Goal: Task Accomplishment & Management: Manage account settings

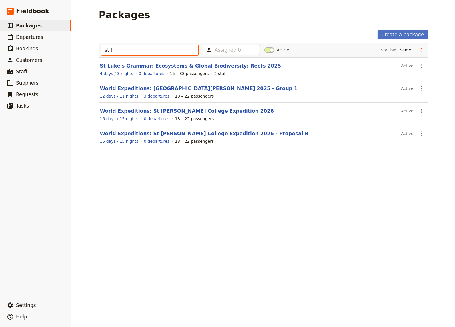
drag, startPoint x: 111, startPoint y: 51, endPoint x: 99, endPoint y: 50, distance: 12.0
click at [101, 50] on input "st l" at bounding box center [149, 50] width 97 height 10
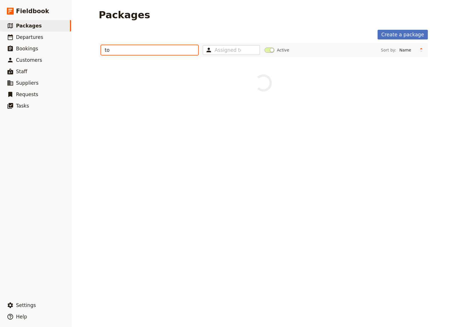
type input "too"
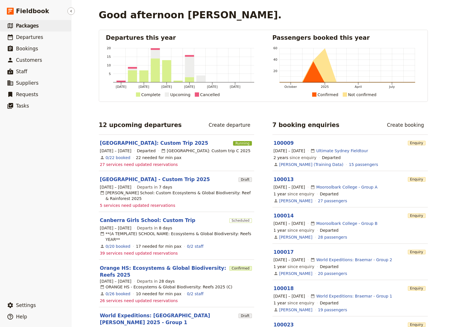
click at [32, 25] on span "Packages" at bounding box center [27, 26] width 23 height 6
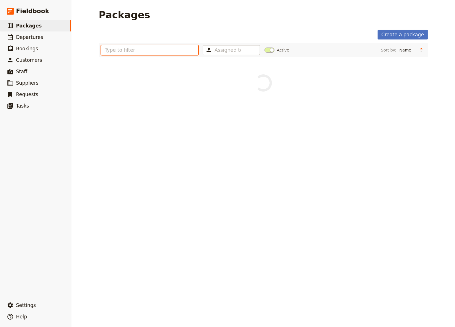
click at [145, 52] on input "text" at bounding box center [149, 50] width 97 height 10
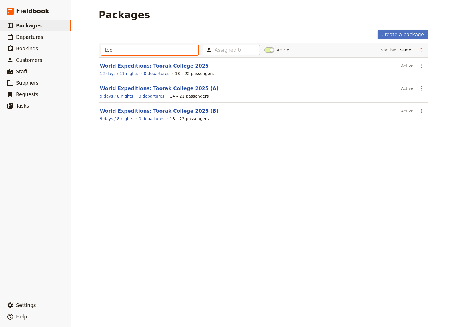
type input "too"
click at [135, 65] on link "World Expeditions: Toorak College 2025" at bounding box center [154, 66] width 109 height 6
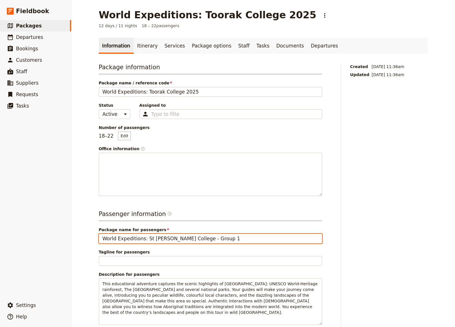
drag, startPoint x: 217, startPoint y: 238, endPoint x: 142, endPoint y: 238, distance: 75.4
click at [142, 238] on input "World Expeditions: St Leonard's College - Group 1" at bounding box center [210, 238] width 223 height 10
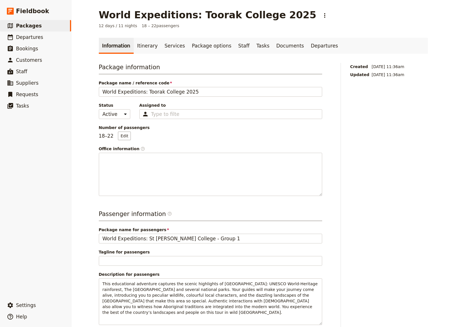
click at [175, 244] on div "Passenger information ​ Package name for passengers World Expeditions: St Leona…" at bounding box center [210, 319] width 223 height 221
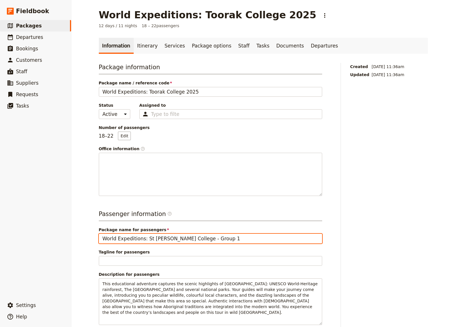
click at [163, 241] on input "World Expeditions: St Leonard's College - Group 1" at bounding box center [210, 238] width 223 height 10
drag, startPoint x: 167, startPoint y: 239, endPoint x: 142, endPoint y: 239, distance: 24.9
click at [142, 239] on input "World Expeditions: St Leonard's College - Group 1" at bounding box center [210, 238] width 223 height 10
drag, startPoint x: 197, startPoint y: 239, endPoint x: 175, endPoint y: 240, distance: 22.3
click at [175, 240] on input "World Expeditions: Toorak College - Group 1" at bounding box center [210, 238] width 223 height 10
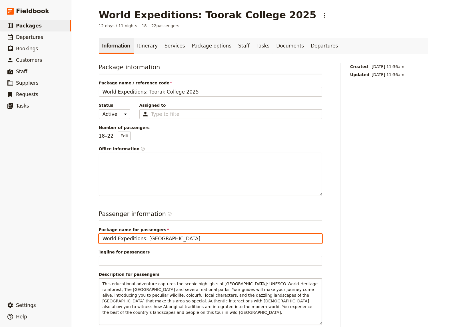
type input "World Expeditions: Toorak College"
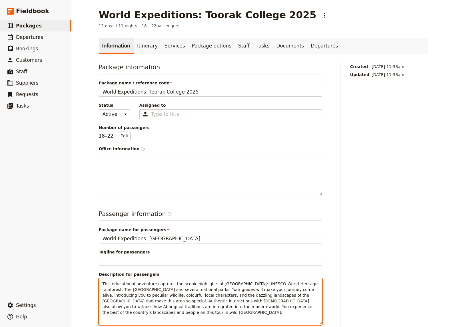
click at [245, 297] on span "This educational adventure captures the scenic highlights of north Australia: U…" at bounding box center [211, 297] width 217 height 33
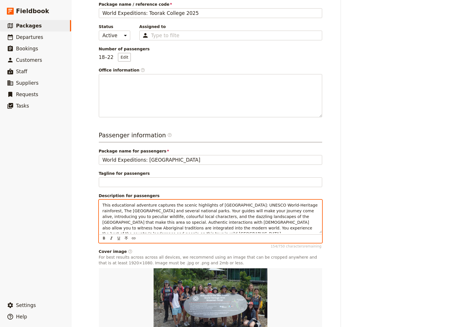
scroll to position [125, 0]
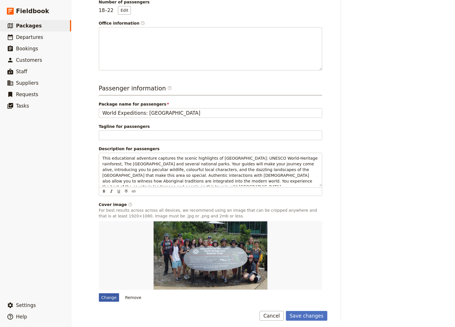
click at [109, 294] on div "Change" at bounding box center [109, 297] width 21 height 9
click at [99, 293] on input "Change" at bounding box center [99, 293] width 0 height 0
type input "C:\fakepath\Snorkel Trio (1283 x 855).jpg"
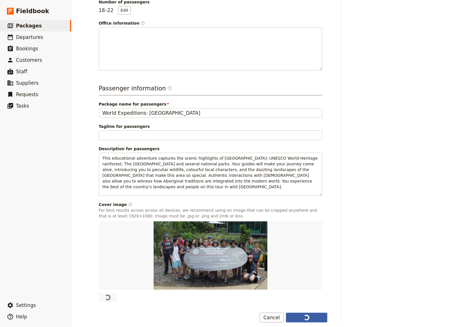
type input "World Expeditions: St Leonard's College - Group 1"
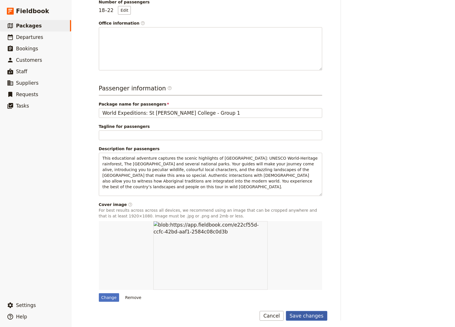
click at [309, 313] on button "Save changes" at bounding box center [306, 316] width 41 height 10
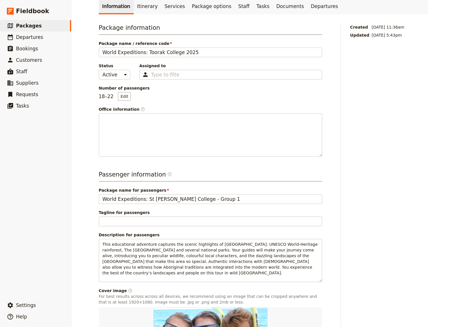
scroll to position [0, 0]
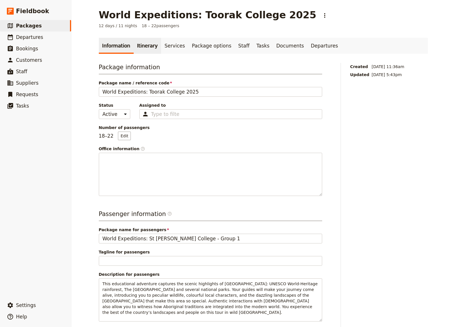
click at [140, 48] on link "Itinerary" at bounding box center [147, 46] width 27 height 16
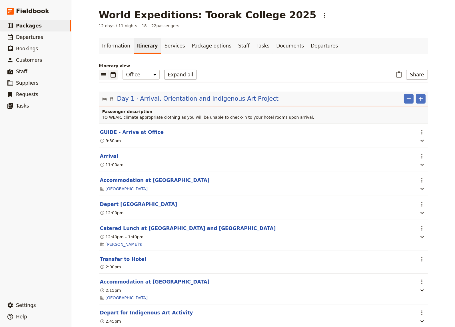
click at [112, 74] on icon "Calendar view" at bounding box center [113, 74] width 7 height 7
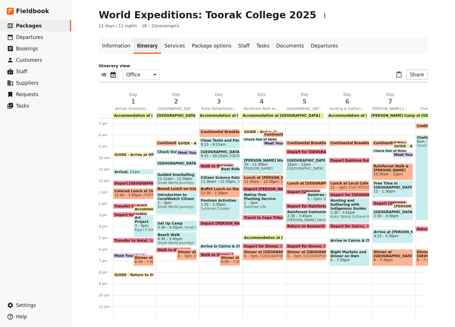
scroll to position [79, 0]
click at [153, 99] on icon "Add before day 2" at bounding box center [156, 101] width 6 height 6
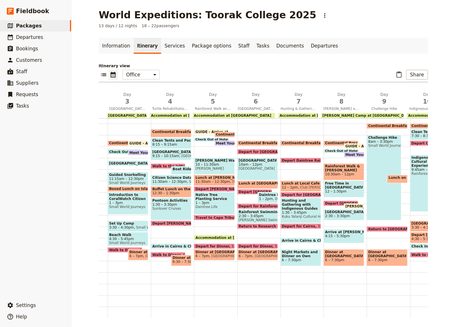
scroll to position [0, 98]
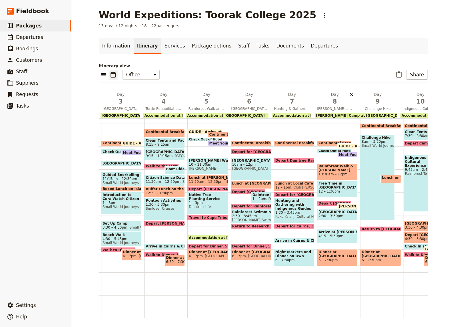
click at [350, 95] on icon "Delete day Kuranda and Davies Creek/Dinden National Park" at bounding box center [351, 94] width 3 height 3
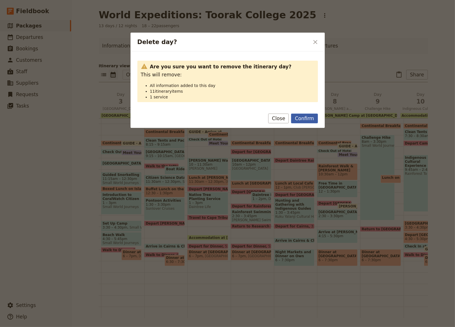
click at [305, 118] on button "Confirm" at bounding box center [304, 118] width 27 height 10
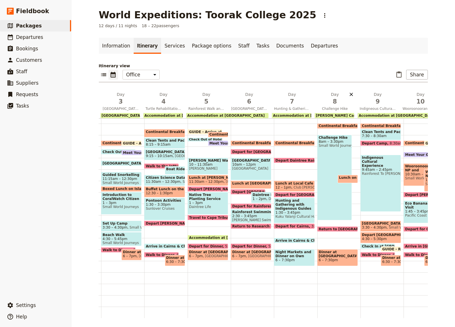
click at [351, 93] on icon "Delete day Challenge Hike" at bounding box center [352, 94] width 6 height 6
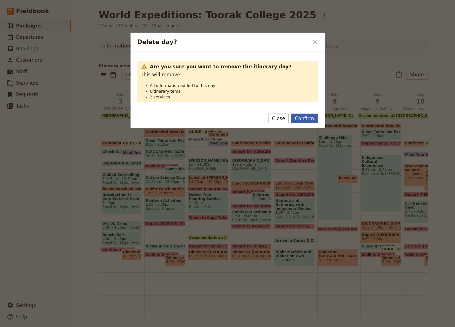
click at [304, 119] on button "Confirm" at bounding box center [304, 118] width 27 height 10
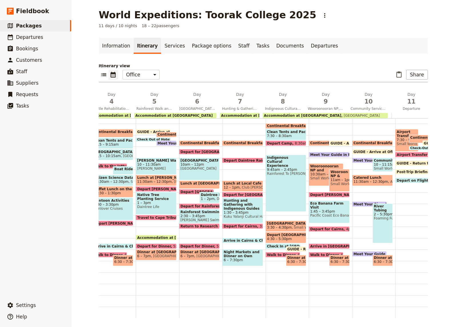
scroll to position [0, 151]
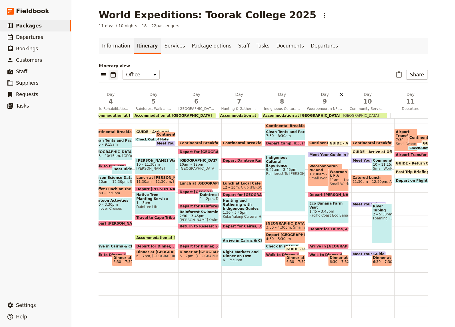
click at [339, 94] on icon "Delete day Wooroonooran NP, Waterfalls and Organic Banana Farm" at bounding box center [342, 94] width 6 height 6
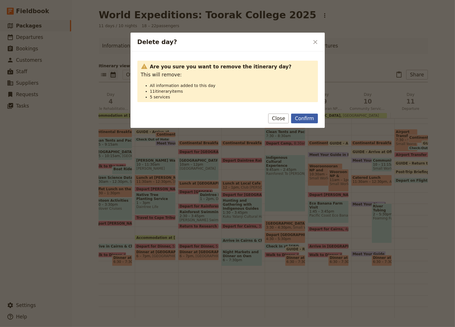
click at [306, 121] on button "Confirm" at bounding box center [304, 118] width 27 height 10
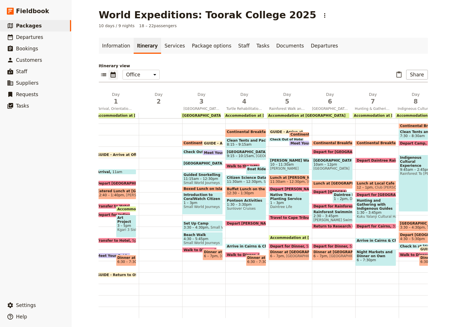
scroll to position [0, 17]
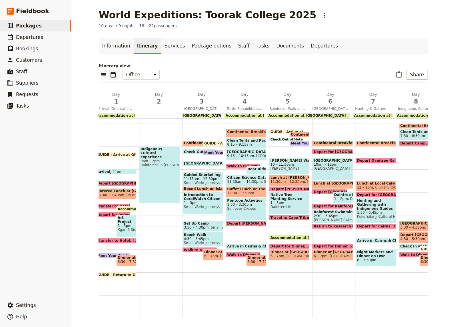
click at [401, 141] on span "Depart Camp" at bounding box center [415, 143] width 28 height 4
select select "8"
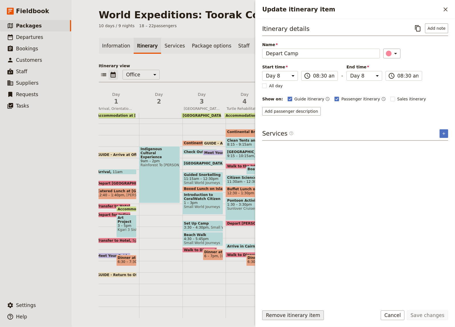
click at [291, 315] on button "Remove itinerary item" at bounding box center [293, 315] width 62 height 10
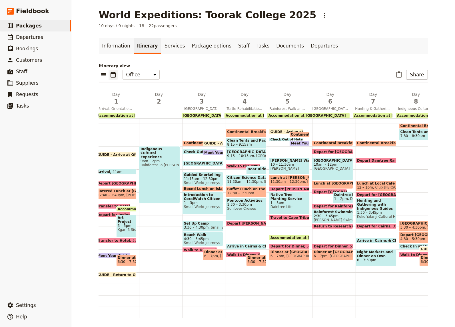
click at [405, 134] on span "7:30 – 8:30am" at bounding box center [413, 136] width 25 height 4
select select "8"
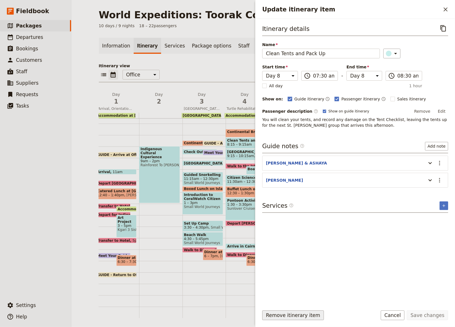
click at [279, 317] on button "Remove itinerary item" at bounding box center [293, 315] width 62 height 10
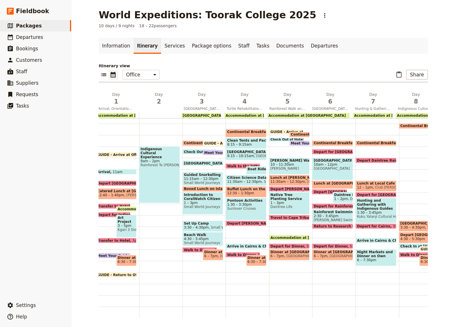
click at [403, 225] on span "3:30 – 4:30pm" at bounding box center [413, 227] width 25 height 4
select select "8"
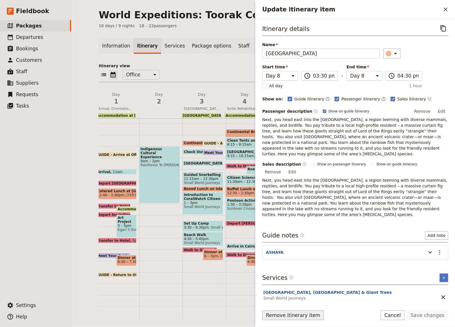
click at [300, 315] on button "Remove itinerary item" at bounding box center [293, 315] width 62 height 10
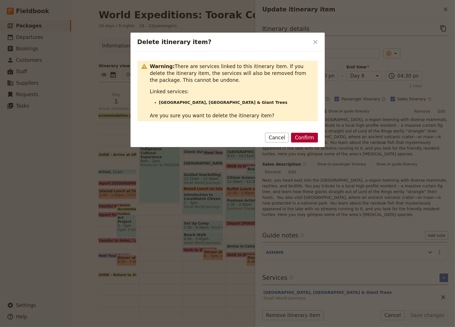
click at [305, 138] on button "Confirm" at bounding box center [304, 138] width 27 height 10
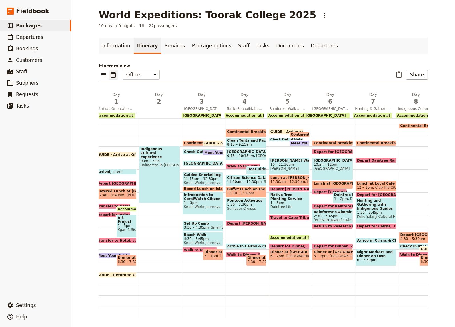
click at [406, 237] on span "4:30 – 5:30pm" at bounding box center [413, 239] width 25 height 4
select select "8"
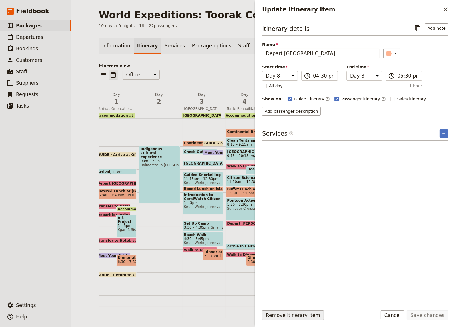
click at [301, 313] on button "Remove itinerary item" at bounding box center [293, 315] width 62 height 10
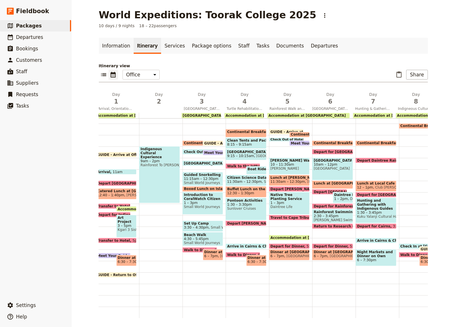
click at [401, 244] on span "Check In at Coral Tree Inn" at bounding box center [433, 246] width 65 height 4
select select "8"
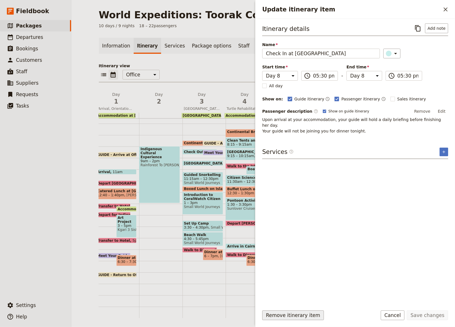
click at [297, 314] on button "Remove itinerary item" at bounding box center [293, 315] width 62 height 10
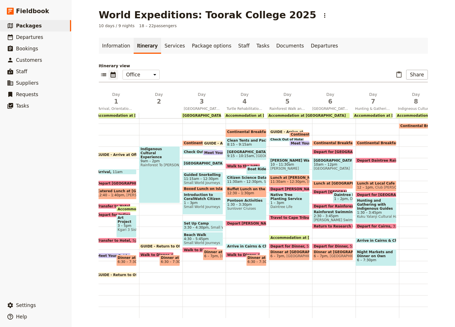
click at [154, 192] on div "Indigenous Cultural Experience 9am – 2pm Rainforest To Bush" at bounding box center [159, 174] width 41 height 57
select select "2"
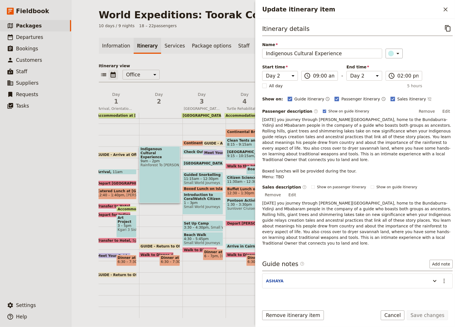
click at [202, 287] on div "Continental Breakfast at Hotel 8:30 – 9am Coral Tree Inn GUIDE - Arrive at Offi…" at bounding box center [204, 180] width 43 height 274
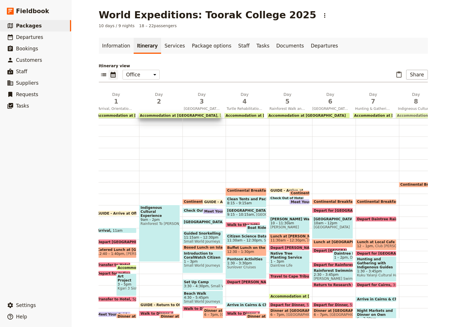
scroll to position [0, 0]
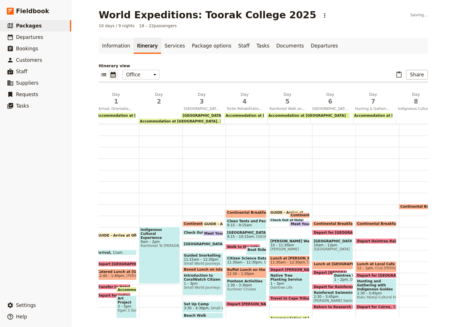
click at [169, 120] on span "Accommodation at Coral Tree Inn" at bounding box center [178, 121] width 77 height 4
select select "2"
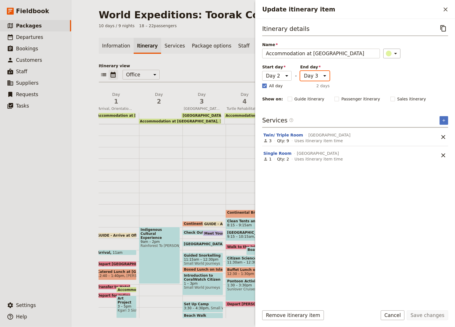
click at [300, 71] on select "Day 1 Day 2 Day 3 Day 4 Day 5 Day 6 Day 7 Day 8 Day 9 Day 10" at bounding box center [314, 76] width 29 height 10
select select "2"
click option "Day 2" at bounding box center [0, 0] width 0 height 0
click at [430, 315] on button "Save changes" at bounding box center [427, 315] width 41 height 10
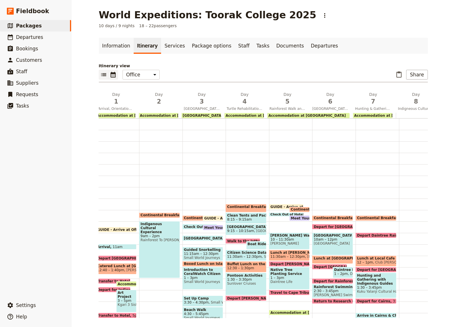
click at [101, 75] on icon "List view" at bounding box center [103, 74] width 7 height 7
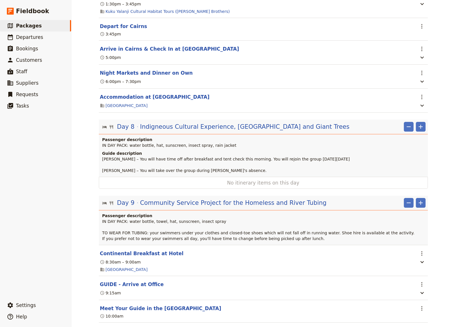
scroll to position [2436, 0]
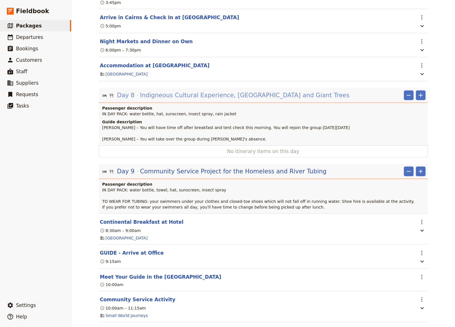
click at [215, 99] on span "Indigneous Cultural Experience, Crater Lakes and Giant Trees" at bounding box center [244, 95] width 209 height 9
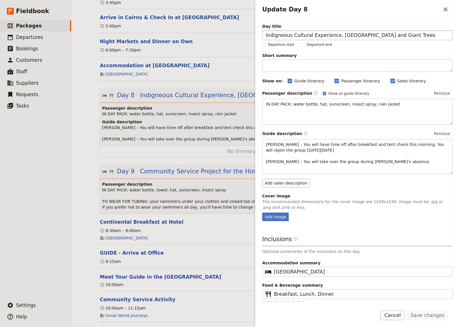
drag, startPoint x: 401, startPoint y: 33, endPoint x: 256, endPoint y: 37, distance: 144.6
click at [262, 37] on input "Indigneous Cultural Experience, Crater Lakes and Giant Trees" at bounding box center [357, 35] width 191 height 10
click at [402, 316] on button "Cancel" at bounding box center [393, 315] width 24 height 10
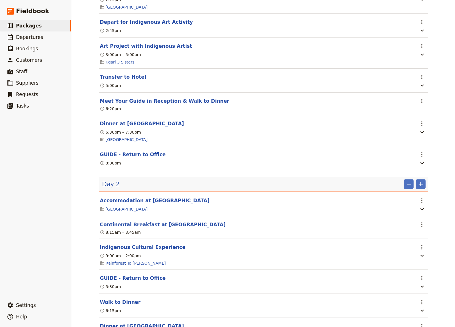
scroll to position [314, 0]
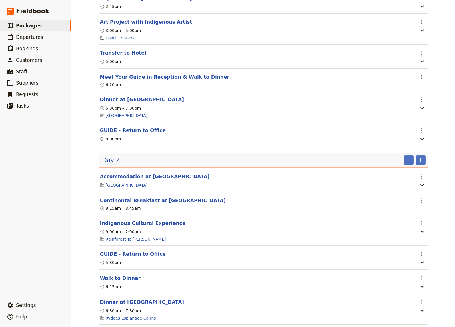
click at [191, 165] on div "Day 2 ​ ​" at bounding box center [263, 160] width 323 height 10
click at [137, 162] on div "Day 2 ​ ​" at bounding box center [263, 160] width 323 height 10
click at [106, 164] on span "Day 2" at bounding box center [111, 160] width 18 height 9
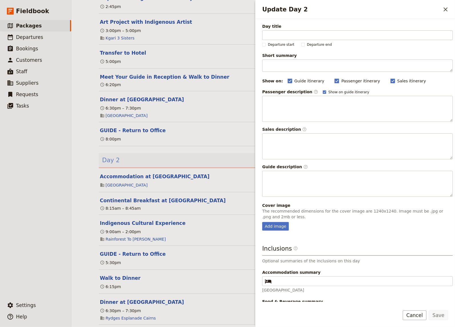
click at [106, 164] on span "Day 2" at bounding box center [111, 160] width 18 height 9
type input "Indigneous Cultural Experience, Crater Lakes and Giant Trees"
click at [441, 313] on button "Save" at bounding box center [438, 315] width 19 height 10
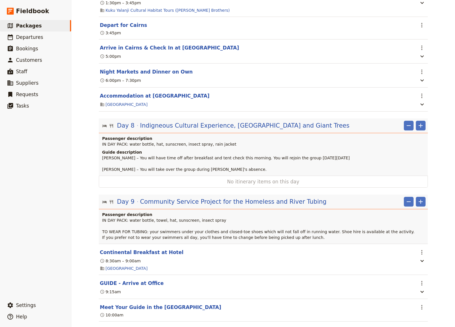
scroll to position [2358, 0]
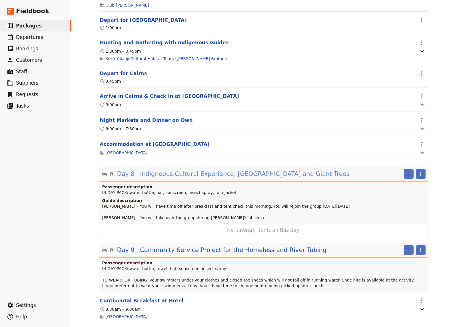
click at [185, 178] on span "Indigneous Cultural Experience, Crater Lakes and Giant Trees" at bounding box center [244, 173] width 209 height 9
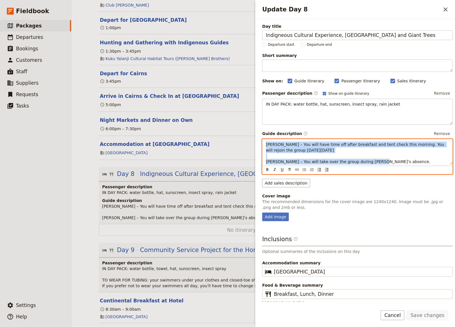
drag, startPoint x: 381, startPoint y: 163, endPoint x: 261, endPoint y: 138, distance: 121.6
click at [263, 139] on div "KATE – You will have time off after breakfast and tent check this morning. You …" at bounding box center [358, 151] width 190 height 25
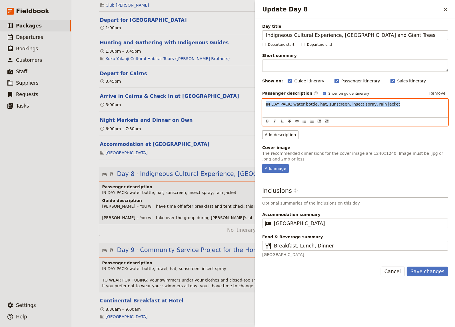
drag, startPoint x: 390, startPoint y: 105, endPoint x: 255, endPoint y: 106, distance: 135.7
click at [263, 106] on div "IN DAY PACK: water bottle, hat, sunscreen, insect spray, rain jacket" at bounding box center [355, 107] width 185 height 17
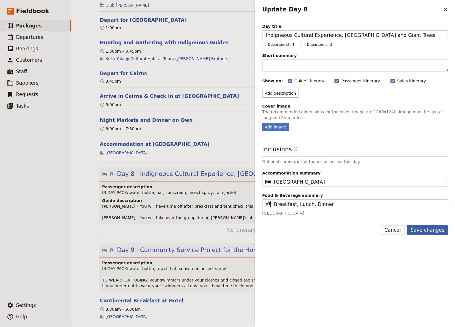
click at [424, 270] on div "Day title Indigneous Cultural Experience, Crater Lakes and Giant Trees Departur…" at bounding box center [355, 173] width 200 height 308
click at [431, 231] on button "Save changes" at bounding box center [427, 230] width 41 height 10
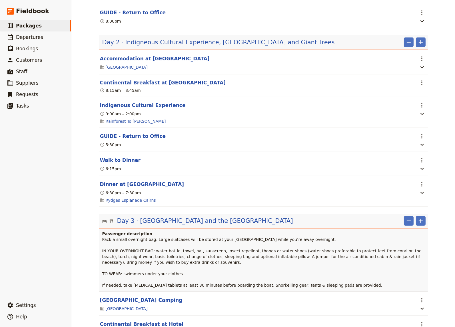
scroll to position [353, 0]
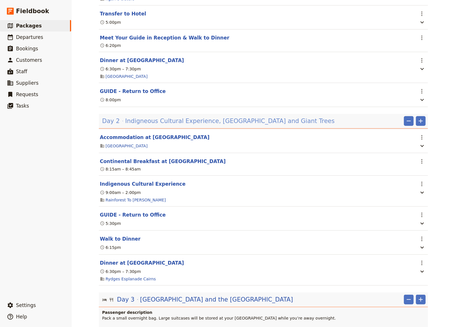
click at [195, 125] on span "Indigneous Cultural Experience, Crater Lakes and Giant Trees" at bounding box center [229, 121] width 209 height 9
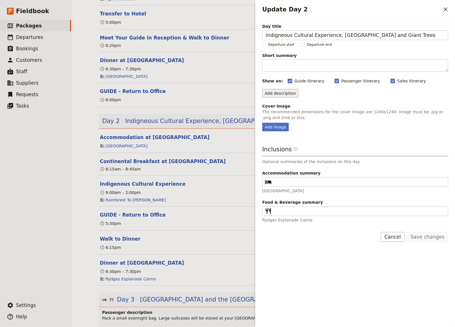
click at [280, 96] on button "Add description" at bounding box center [280, 93] width 36 height 9
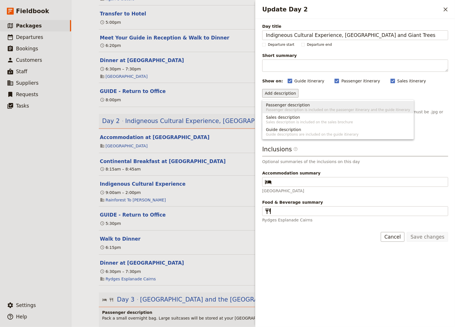
click at [281, 108] on span "Passenger description is included on the passenger itinerary and the guide itin…" at bounding box center [338, 109] width 144 height 5
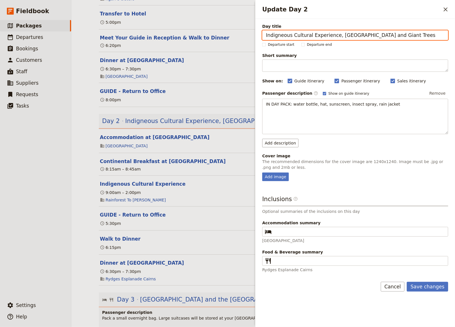
drag, startPoint x: 398, startPoint y: 35, endPoint x: 332, endPoint y: 36, distance: 66.6
click at [332, 36] on input "Indigneous Cultural Experience, Crater Lakes and Giant Trees" at bounding box center [355, 35] width 186 height 10
type input "Indigneous Cultural Experience"
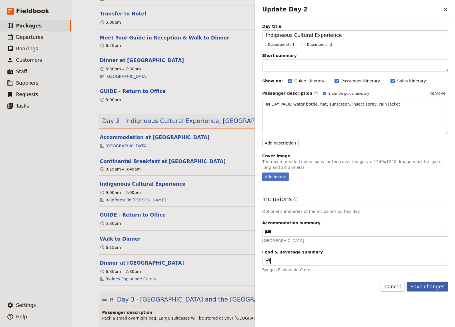
click at [426, 285] on button "Save changes" at bounding box center [427, 286] width 41 height 10
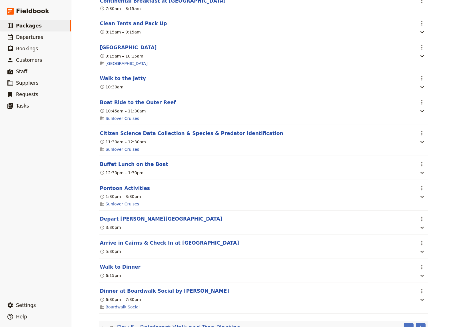
scroll to position [1257, 0]
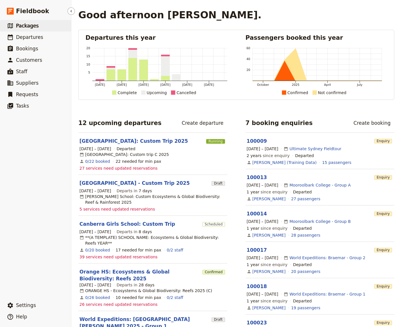
click at [25, 26] on span "Packages" at bounding box center [27, 26] width 23 height 6
